Goal: Information Seeking & Learning: Learn about a topic

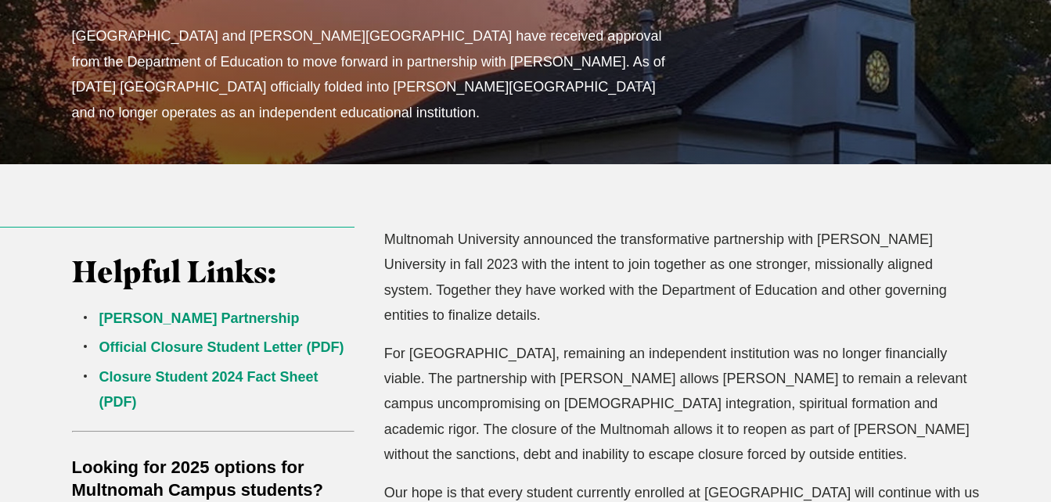
scroll to position [417, 0]
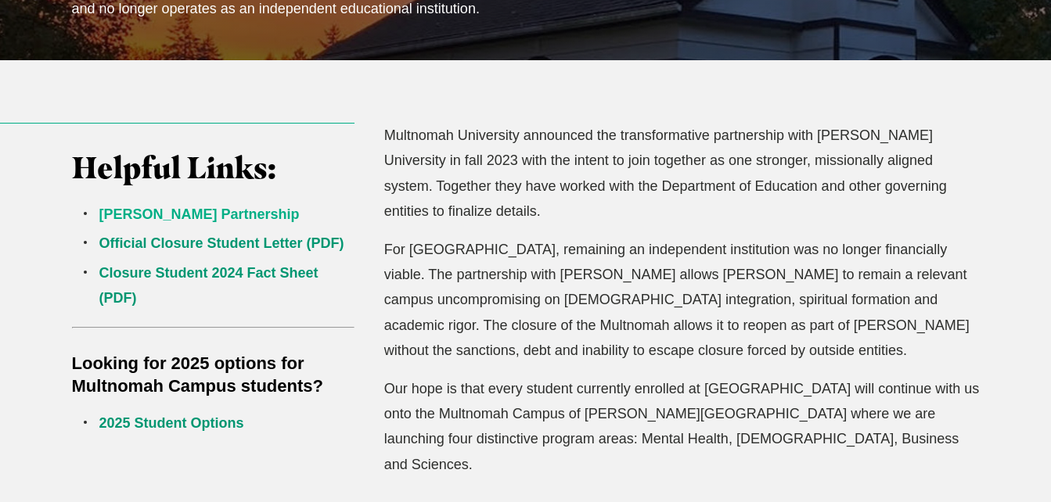
click at [184, 214] on link "[PERSON_NAME] Partnership" at bounding box center [199, 215] width 200 height 16
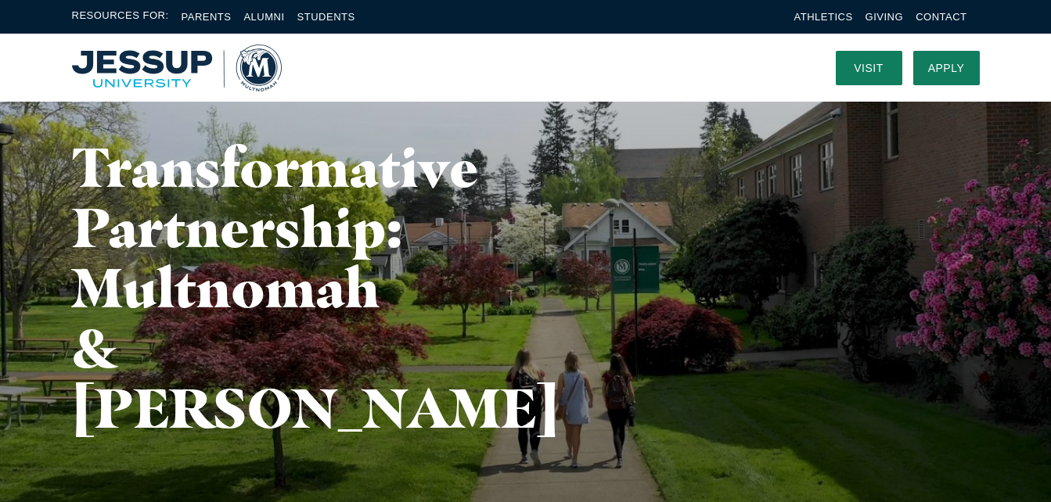
click at [156, 69] on img "Home" at bounding box center [177, 68] width 210 height 47
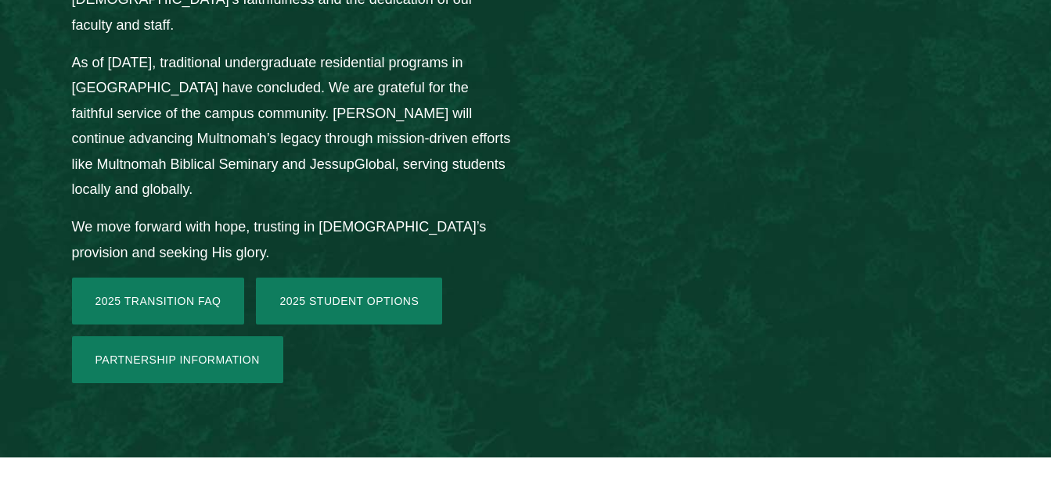
scroll to position [2504, 0]
